Goal: Task Accomplishment & Management: Manage account settings

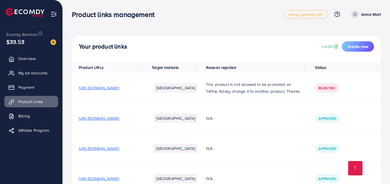
scroll to position [109, 0]
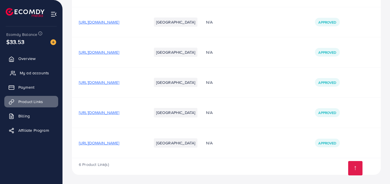
click at [39, 72] on span "My ad accounts" at bounding box center [34, 73] width 29 height 6
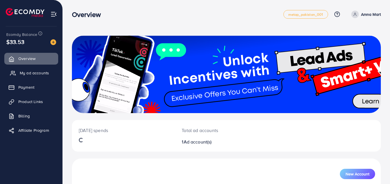
click at [30, 71] on span "My ad accounts" at bounding box center [34, 73] width 29 height 6
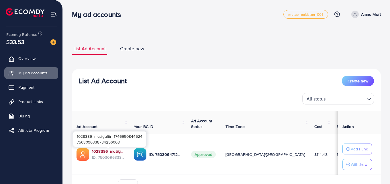
click at [107, 151] on link "1028386_malikjaffir_1746950844524" at bounding box center [108, 151] width 33 height 6
